Goal: Task Accomplishment & Management: Use online tool/utility

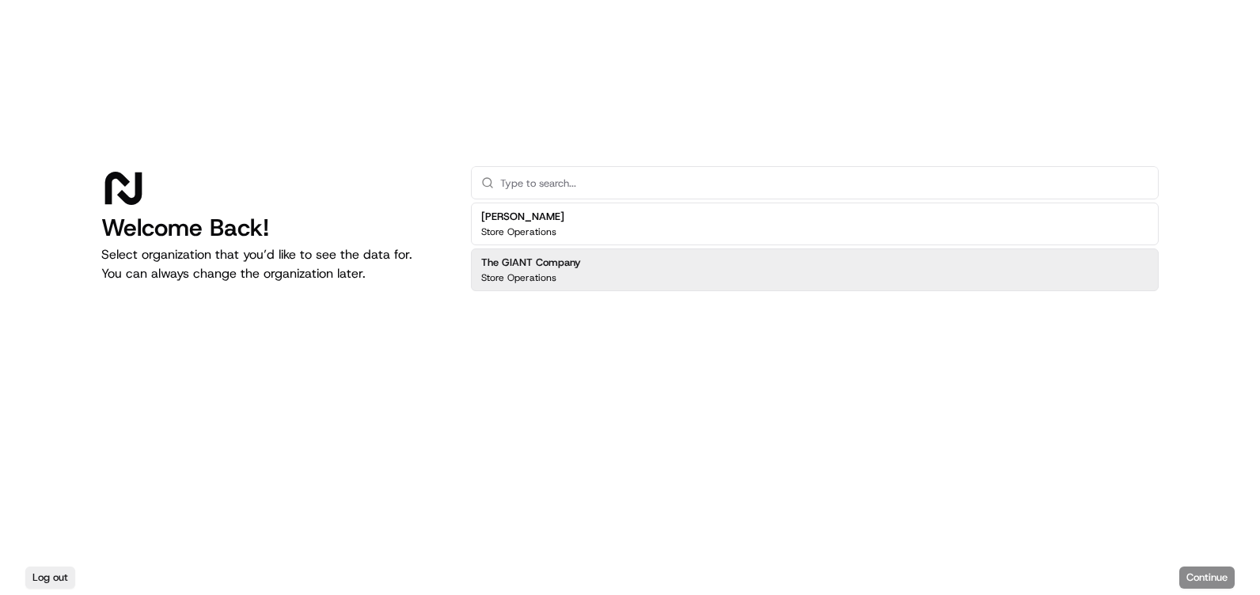
click at [583, 281] on div "The GIANT Company Store Operations" at bounding box center [815, 270] width 688 height 43
click at [545, 269] on h2 "The GIANT Company" at bounding box center [531, 263] width 100 height 14
click at [1202, 574] on button "Continue" at bounding box center [1206, 578] width 55 height 22
